Goal: Information Seeking & Learning: Learn about a topic

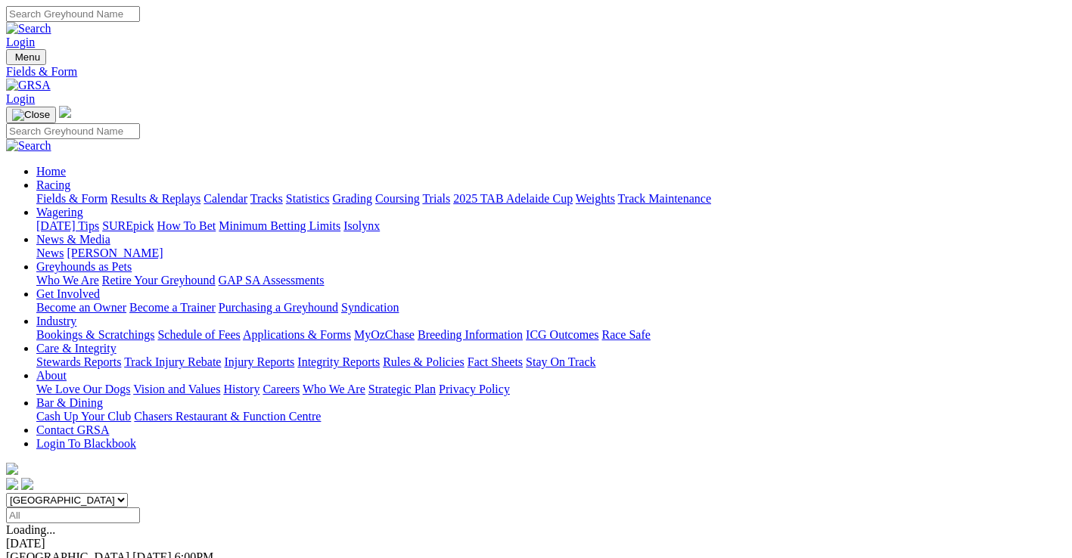
scroll to position [144, 0]
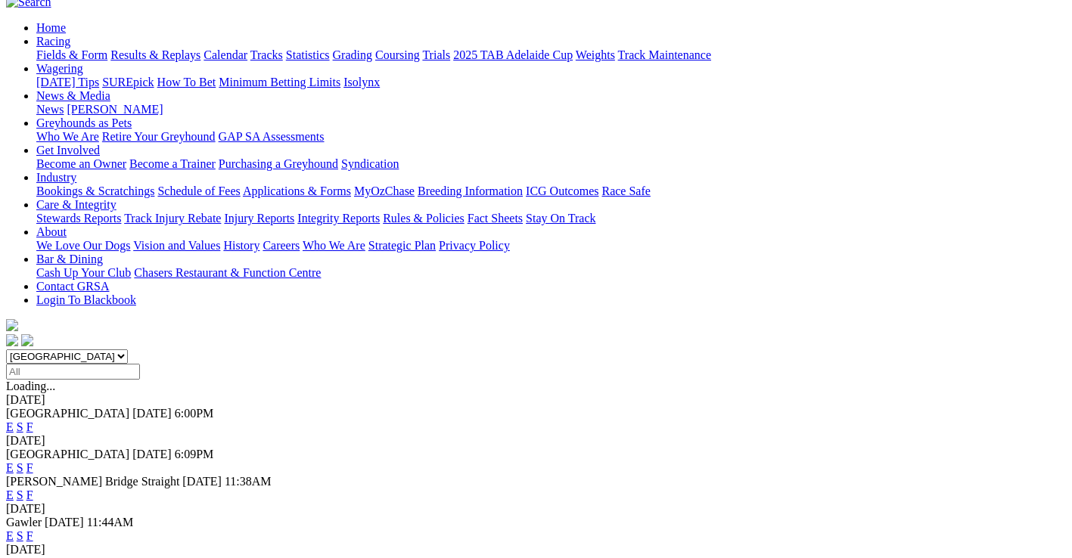
click at [33, 530] on link "F" at bounding box center [29, 536] width 7 height 13
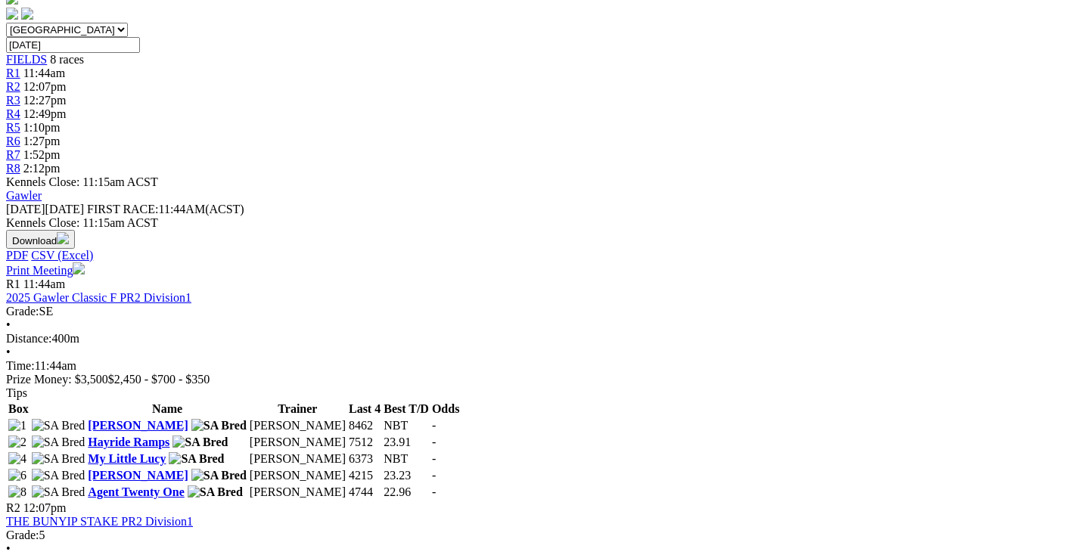
scroll to position [454, 0]
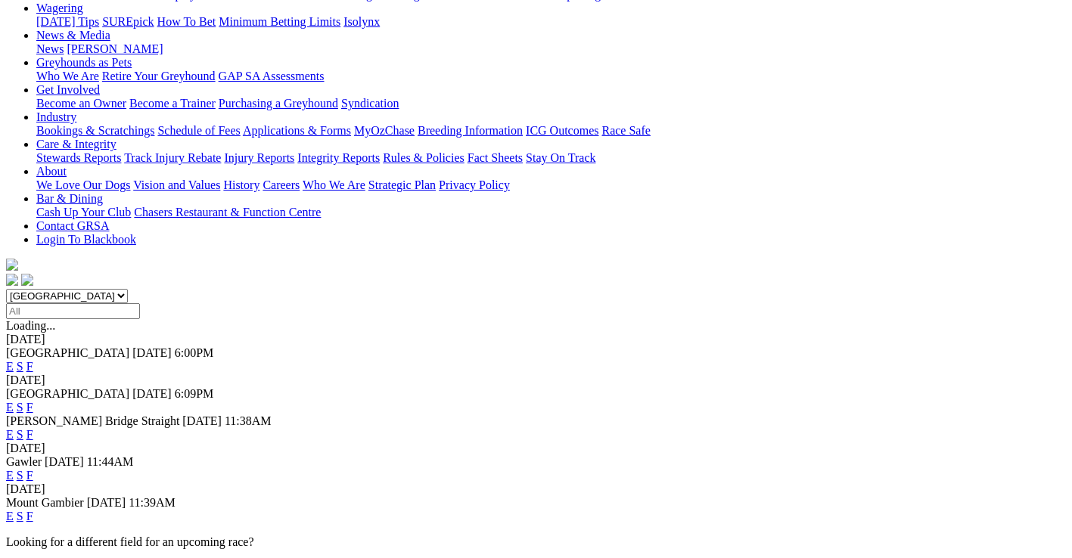
scroll to position [303, 0]
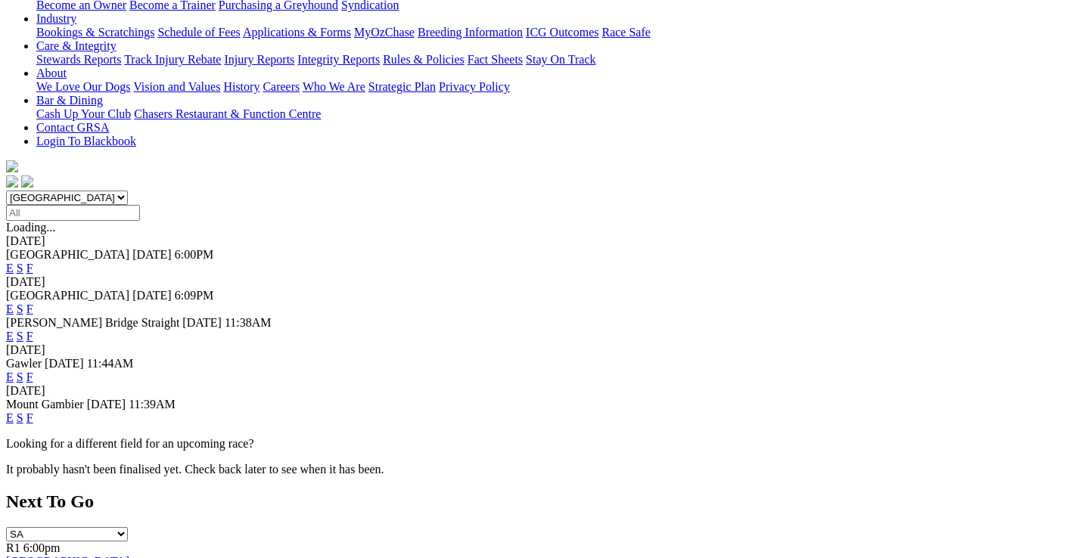
click at [33, 303] on link "F" at bounding box center [29, 309] width 7 height 13
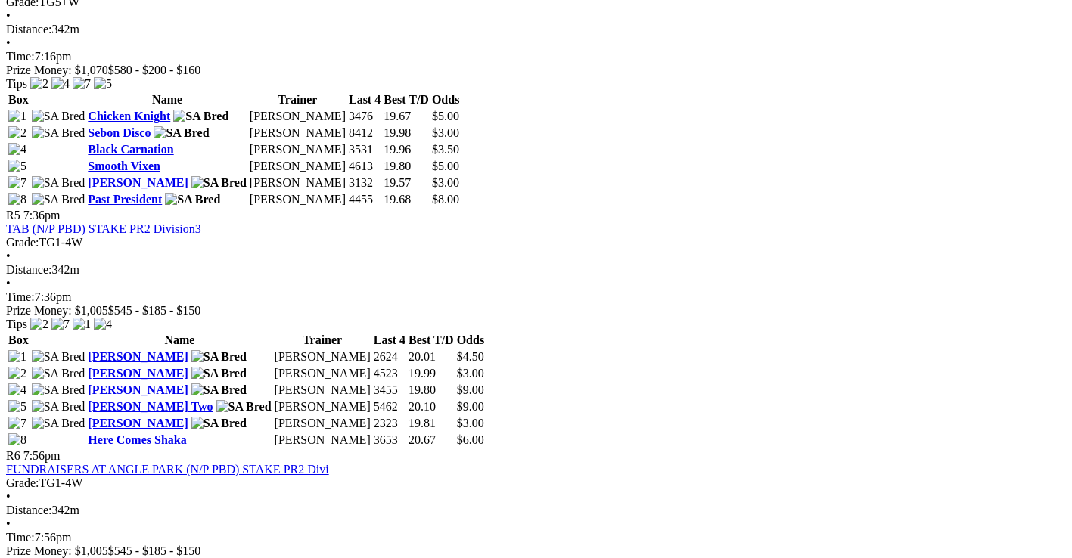
scroll to position [1589, 0]
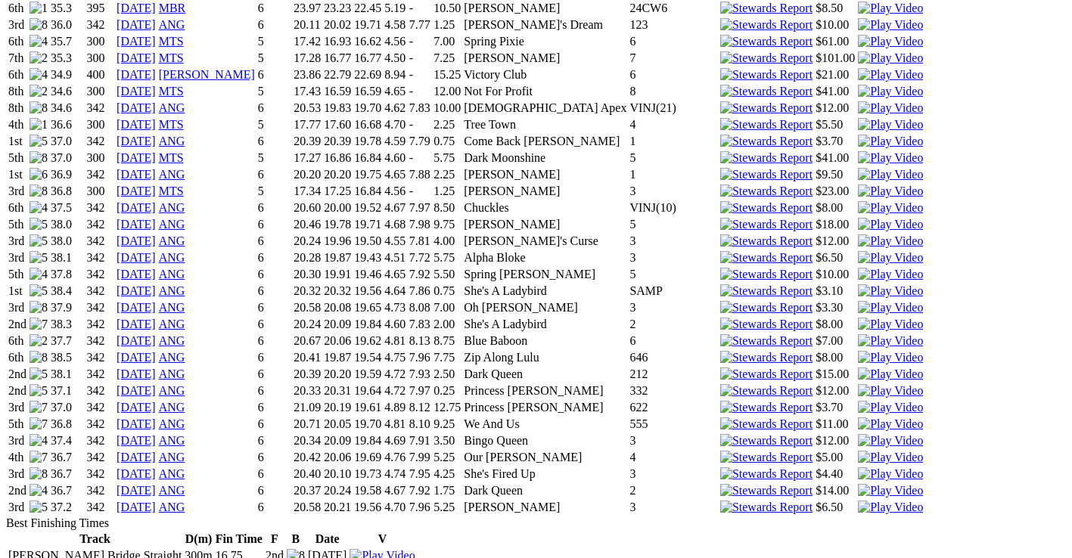
scroll to position [1589, 0]
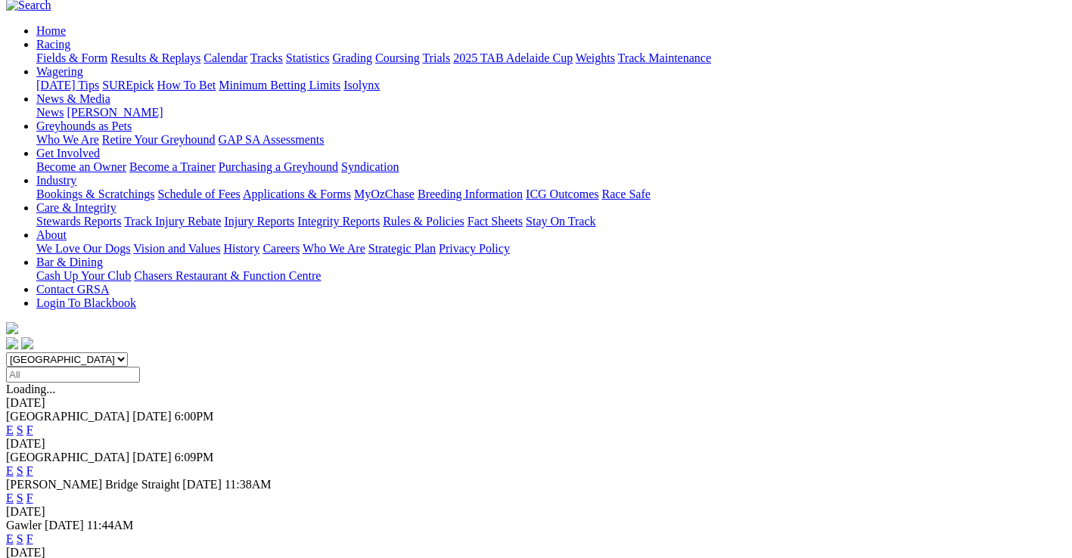
scroll to position [151, 0]
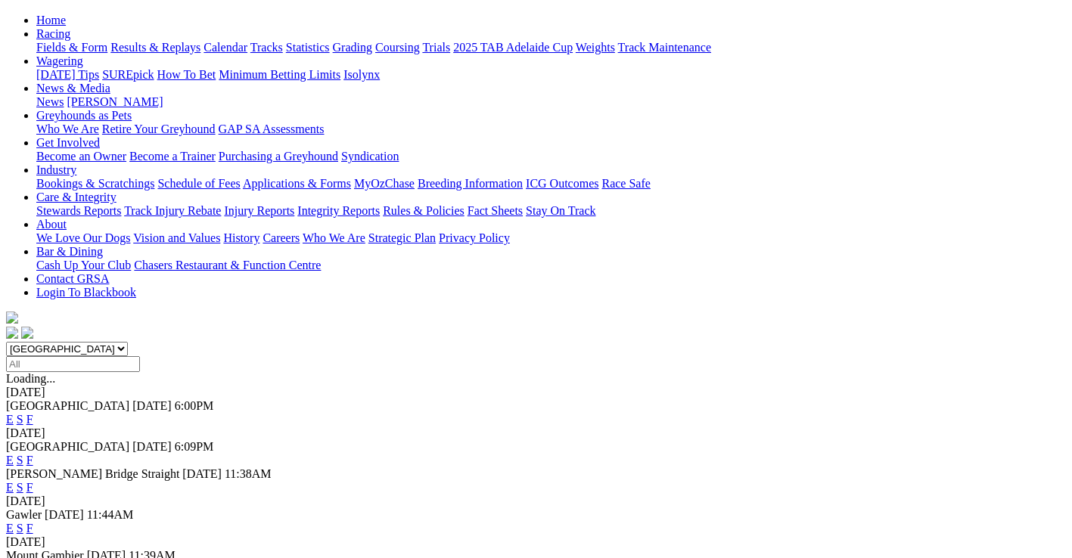
click at [33, 481] on link "F" at bounding box center [29, 487] width 7 height 13
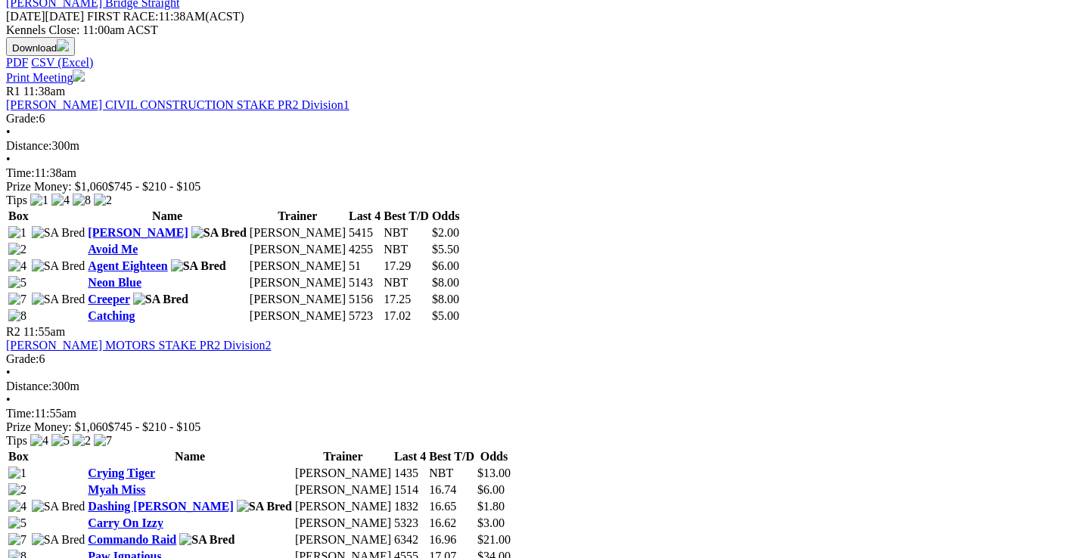
scroll to position [681, 0]
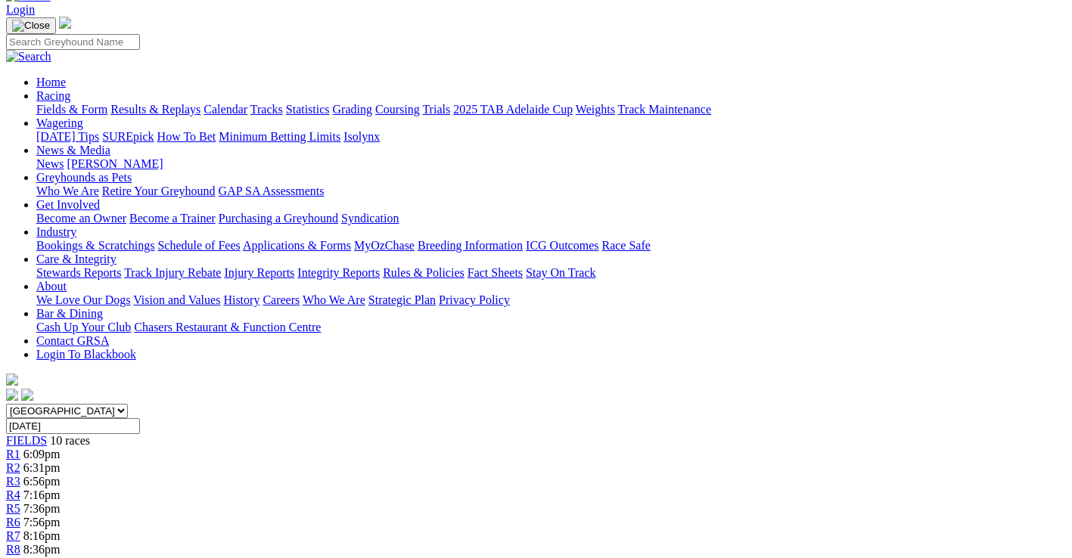
scroll to position [76, 0]
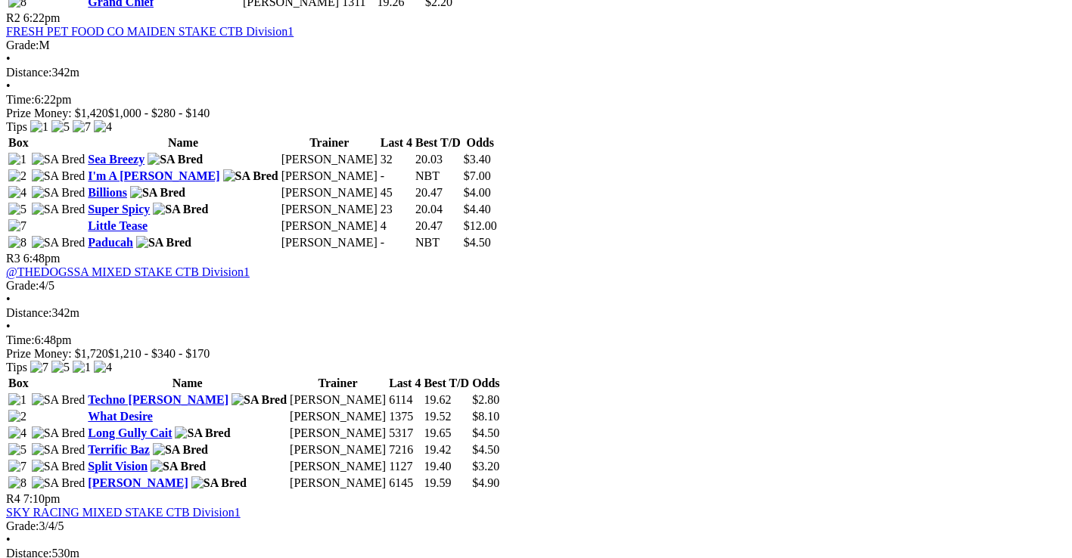
scroll to position [983, 0]
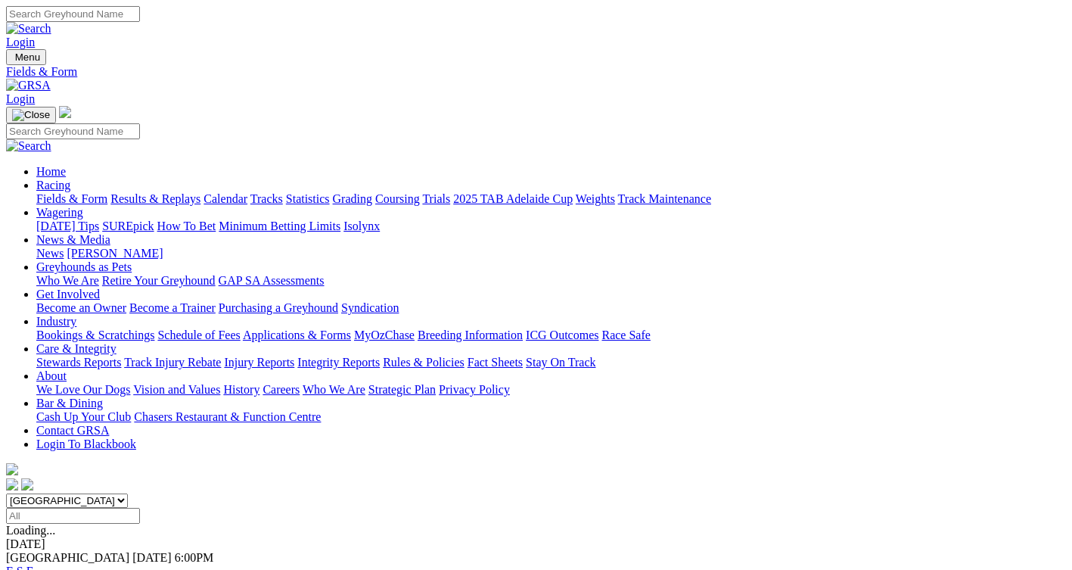
click at [110, 233] on link "News & Media" at bounding box center [73, 239] width 74 height 13
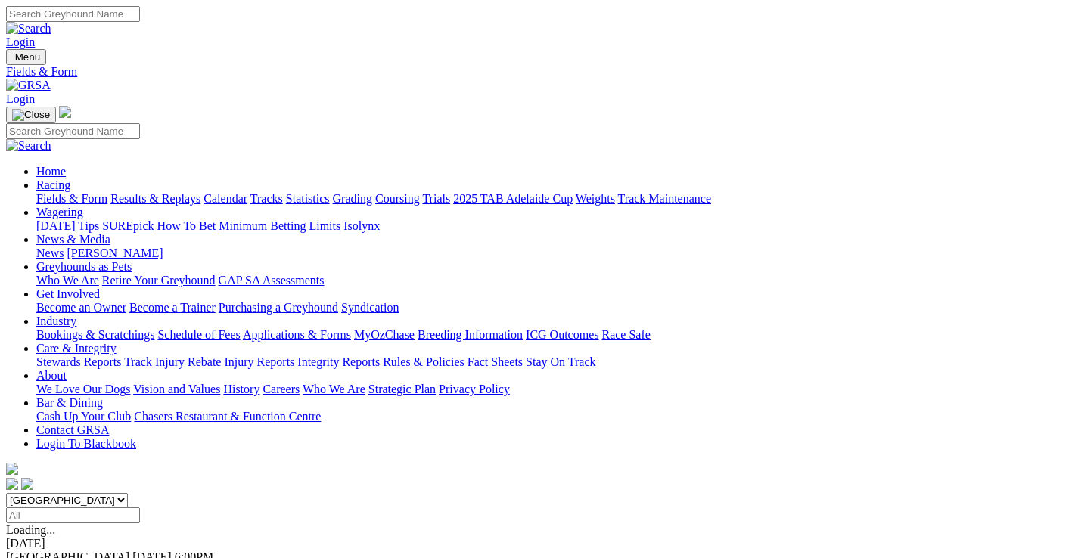
click at [110, 233] on link "News & Media" at bounding box center [73, 239] width 74 height 13
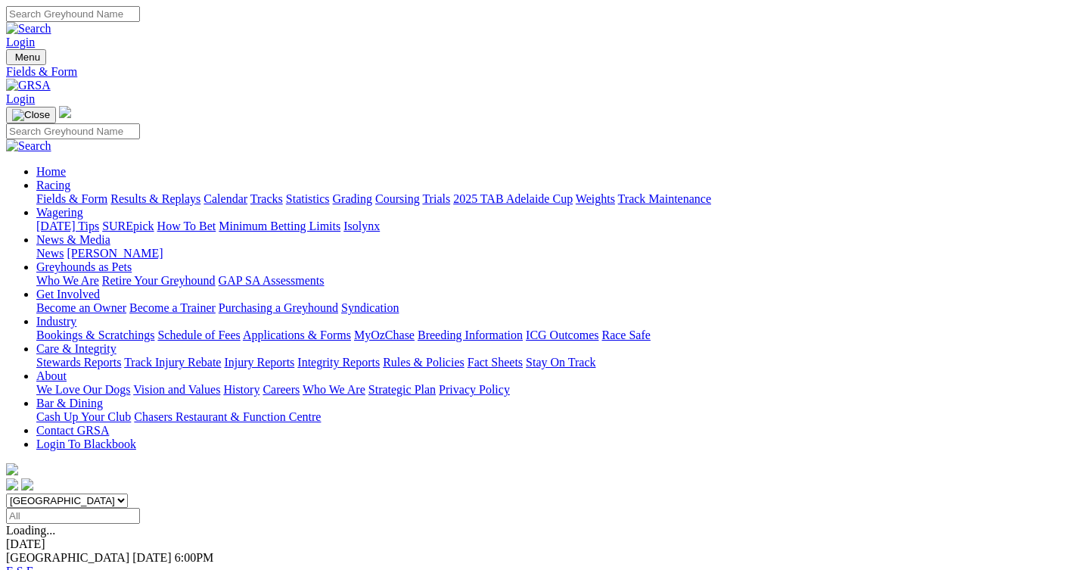
click at [163, 247] on link "[PERSON_NAME]" at bounding box center [115, 253] width 96 height 13
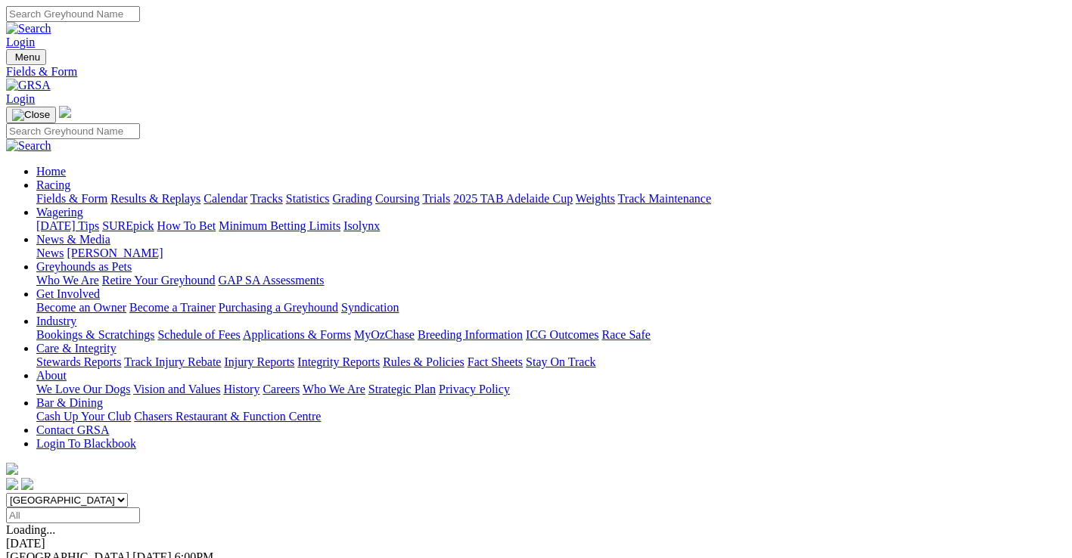
scroll to position [190, 0]
